Goal: Communication & Community: Share content

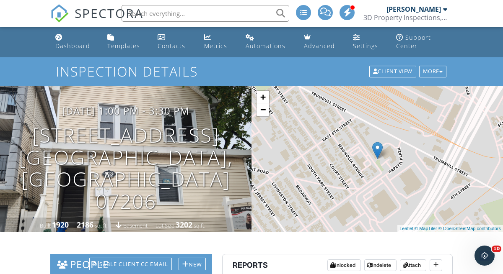
click at [94, 21] on span "SPECTORA" at bounding box center [109, 13] width 69 height 18
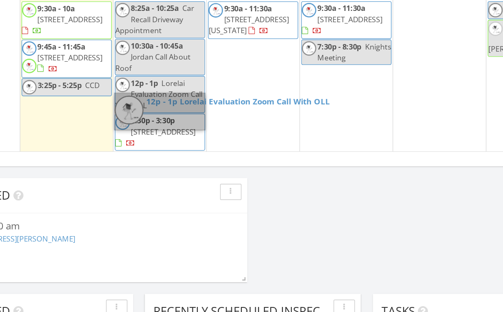
scroll to position [52, 68]
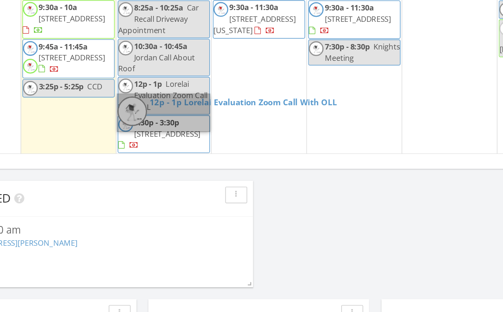
scroll to position [53, 68]
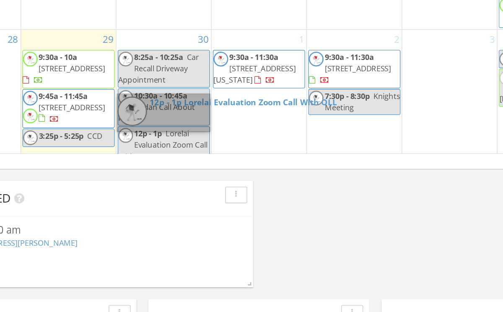
scroll to position [91, 0]
click at [208, 128] on link "12p - 1p Lorelai Evaluation Zoom Call With OLL" at bounding box center [183, 133] width 65 height 26
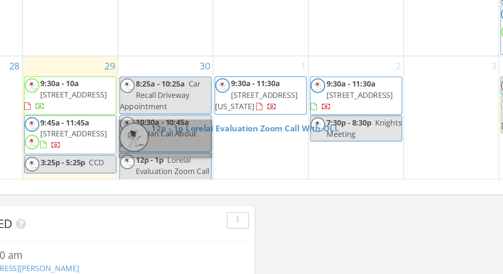
scroll to position [34, 67]
click at [191, 126] on link "12p - 1p Lorelai Evaluation Zoom Call With OLL" at bounding box center [183, 133] width 65 height 26
click at [195, 129] on link "12p - 1p Lorelai Evaluation Zoom Call With OLL" at bounding box center [183, 133] width 65 height 26
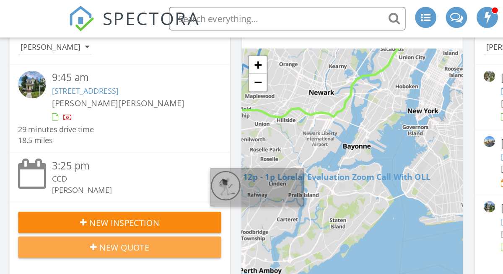
scroll to position [0, 2]
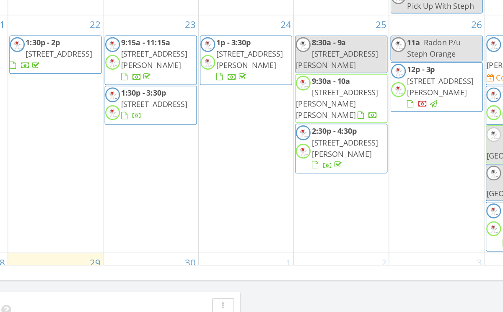
scroll to position [90, 77]
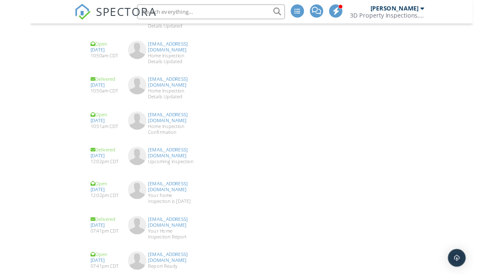
scroll to position [1463, 0]
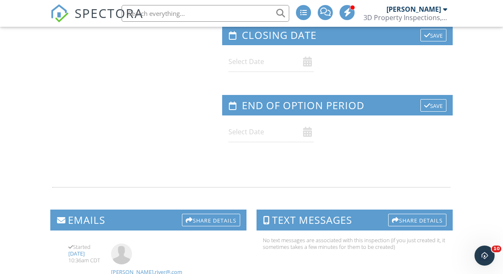
scroll to position [0, 0]
click at [206, 214] on div "Share Details" at bounding box center [211, 220] width 58 height 13
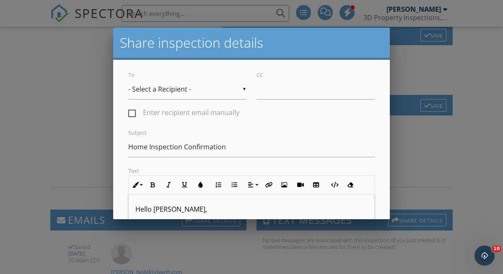
click at [216, 89] on input "- Select a Recipient -" at bounding box center [187, 89] width 118 height 21
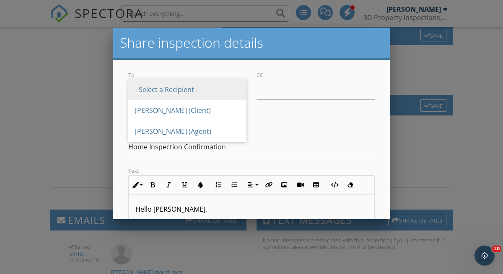
click at [221, 113] on span "[PERSON_NAME] (Client)" at bounding box center [187, 110] width 118 height 21
type input "[PERSON_NAME] (Client)"
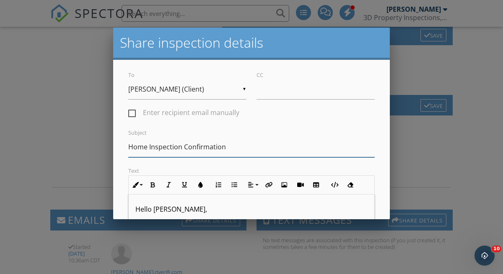
click at [236, 148] on input "Home Inspection Confirmation" at bounding box center [251, 147] width 246 height 21
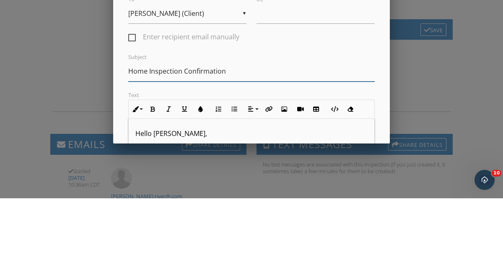
scroll to position [76, 0]
type input "Home"
type input "p"
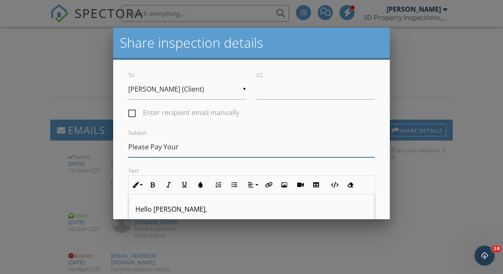
scroll to position [0, 0]
click at [502, 135] on div at bounding box center [251, 129] width 503 height 343
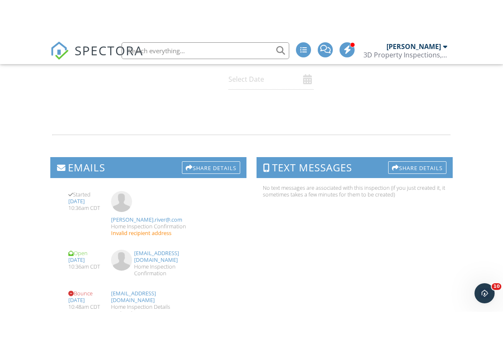
scroll to position [1167, 0]
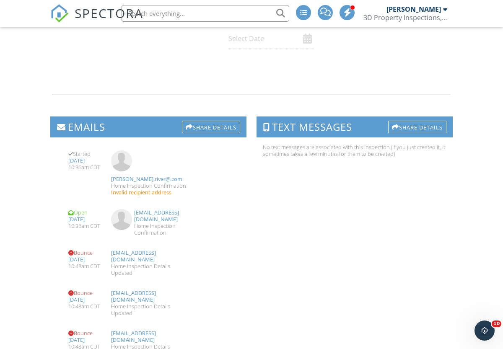
click at [222, 80] on div at bounding box center [251, 94] width 412 height 28
click at [220, 121] on div "Share Details" at bounding box center [211, 127] width 58 height 13
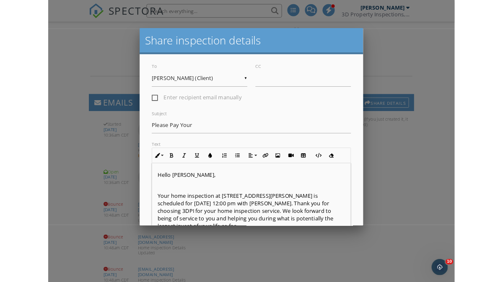
scroll to position [1207, 0]
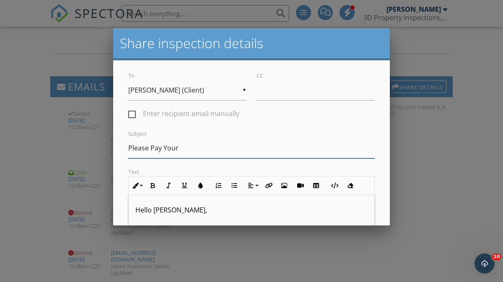
click at [204, 147] on input "Please Pay Your" at bounding box center [251, 148] width 246 height 21
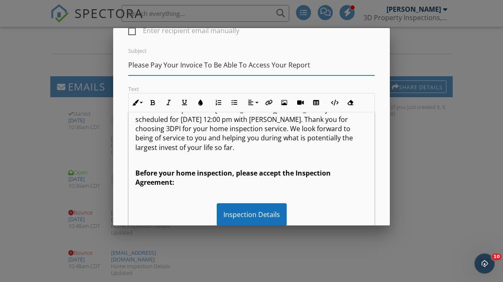
scroll to position [44, 0]
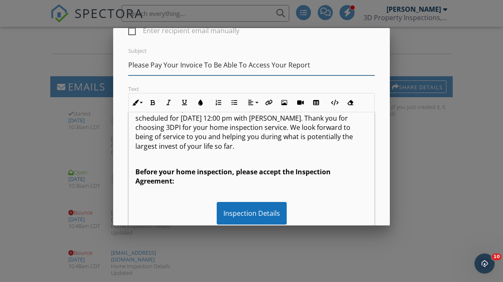
type input "Please Pay Your Invoice To Be Able To Access Your Report"
click at [193, 180] on p "Before your home inspection, please accept the Inspection Agreement:" at bounding box center [251, 176] width 232 height 19
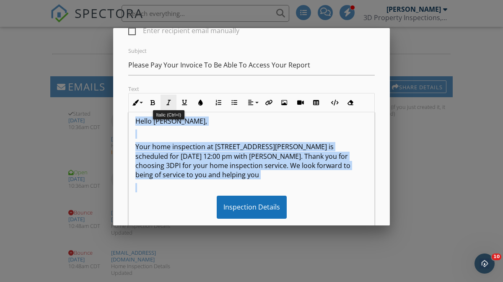
scroll to position [0, 0]
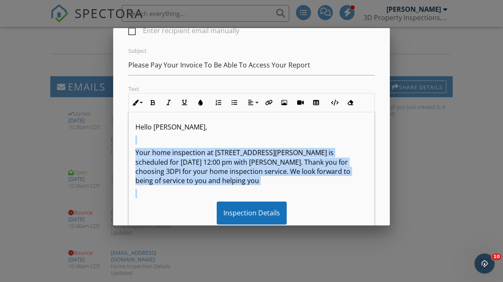
drag, startPoint x: 273, startPoint y: 143, endPoint x: 136, endPoint y: 137, distance: 137.1
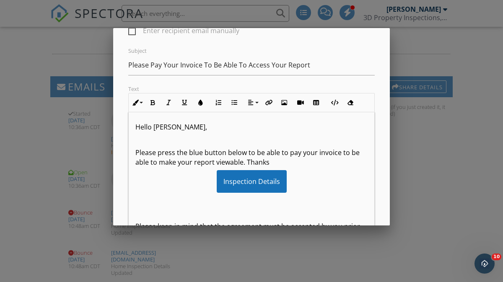
click at [232, 159] on p "Please press the blue button below to be able to pay your invoice to be able to…" at bounding box center [251, 157] width 232 height 19
click at [230, 161] on p "Please press the blue button below to be able to pay your invoice to be able to…" at bounding box center [251, 157] width 232 height 19
click at [224, 161] on p "Please press the blue button below to be able to pay your invoice to be able to…" at bounding box center [251, 157] width 232 height 19
click at [225, 162] on p "Please press the blue button below to be able to pay your invoice to be able to…" at bounding box center [251, 157] width 232 height 19
drag, startPoint x: 244, startPoint y: 162, endPoint x: 215, endPoint y: 162, distance: 28.9
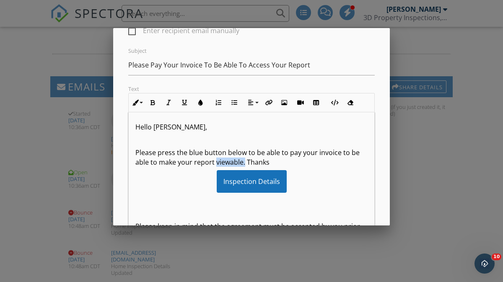
click at [215, 162] on p "Please press the blue button below to be able to pay your invoice to be able to…" at bounding box center [251, 157] width 232 height 19
drag, startPoint x: 215, startPoint y: 162, endPoint x: 243, endPoint y: 163, distance: 28.1
click at [243, 163] on p "Please press the blue button below to be able to pay your invoice to be able to…" at bounding box center [251, 157] width 232 height 19
click at [305, 160] on p "Please press the blue button below to be able to pay your invoice to be able to…" at bounding box center [251, 157] width 232 height 19
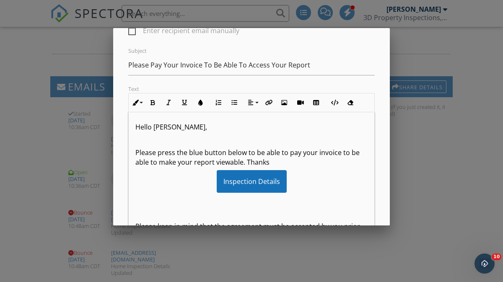
click at [228, 163] on p "Please press the blue button below to be able to pay your invoice to be able to…" at bounding box center [251, 157] width 232 height 19
click at [234, 163] on p "Please press the blue button below to be able to pay your invoice to be able to…" at bounding box center [251, 157] width 232 height 19
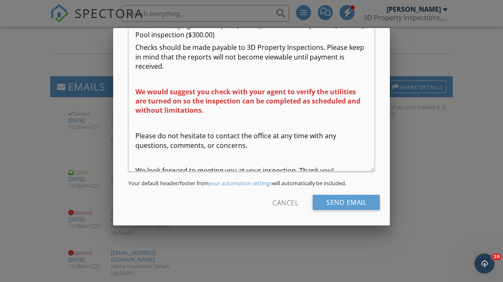
scroll to position [144, 0]
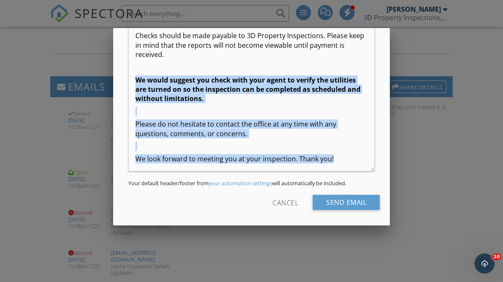
drag, startPoint x: 343, startPoint y: 147, endPoint x: 133, endPoint y: 62, distance: 226.4
click at [133, 62] on div "Hello Tyler, Please press the blue button below to be able to pay your invoice …" at bounding box center [251, 66] width 245 height 496
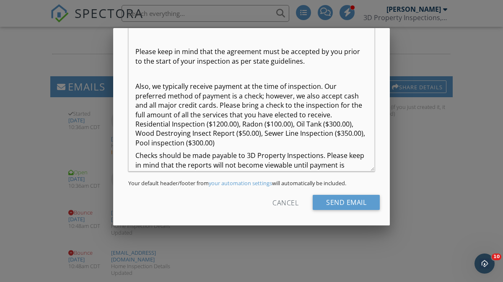
scroll to position [24, 0]
drag, startPoint x: 309, startPoint y: 62, endPoint x: 132, endPoint y: 44, distance: 177.3
click at [132, 44] on div "Hello Tyler, Please press the blue button below to be able to pay your invoice …" at bounding box center [251, 146] width 245 height 417
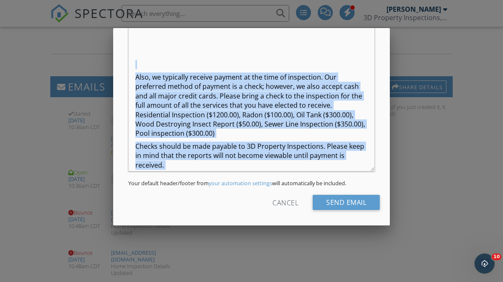
drag, startPoint x: 138, startPoint y: 64, endPoint x: 244, endPoint y: 164, distance: 145.2
click at [244, 164] on div "Hello Tyler, Please press the blue button below to be able to pay your invoice …" at bounding box center [251, 141] width 245 height 407
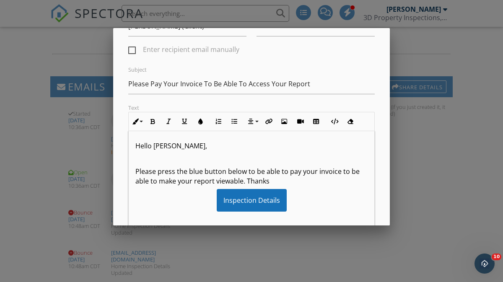
scroll to position [233, 0]
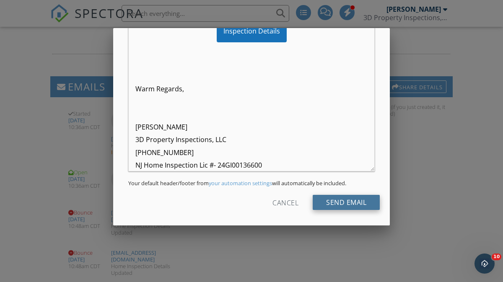
click at [349, 201] on input "Send Email" at bounding box center [345, 202] width 67 height 15
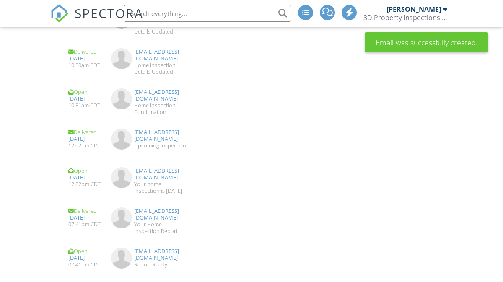
scroll to position [2085, 0]
click at [93, 15] on span "SPECTORA" at bounding box center [109, 13] width 69 height 18
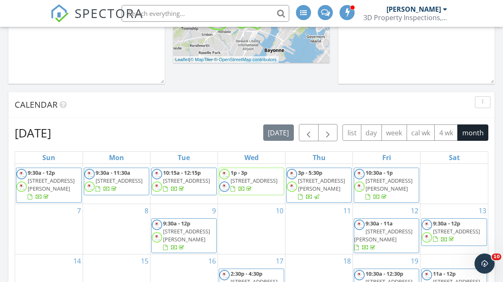
scroll to position [10, 0]
